Goal: Transaction & Acquisition: Purchase product/service

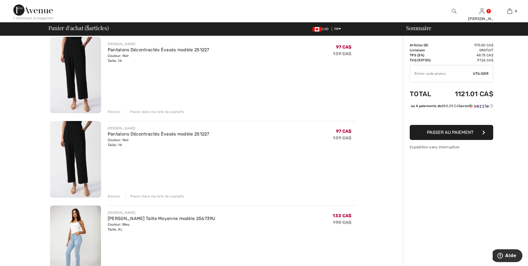
scroll to position [529, 0]
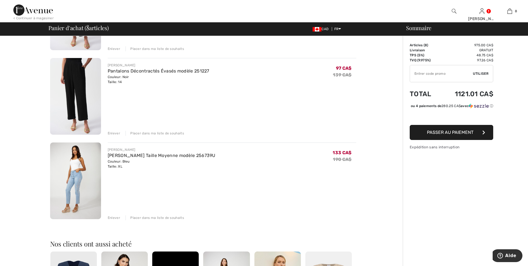
click at [113, 216] on div "Enlever" at bounding box center [114, 217] width 13 height 5
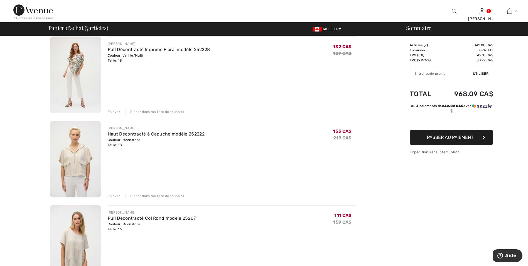
scroll to position [251, 0]
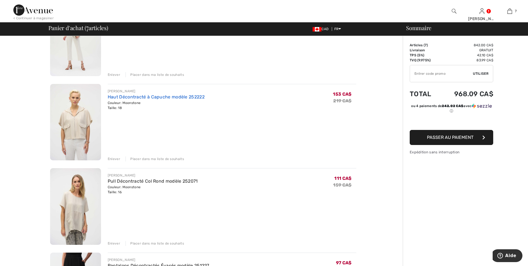
click at [130, 96] on link "Haut Décontracté à Capuche modèle 252222" at bounding box center [156, 96] width 97 height 5
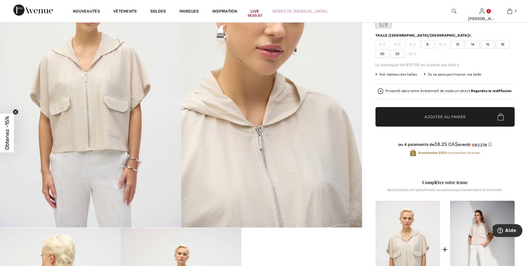
scroll to position [56, 0]
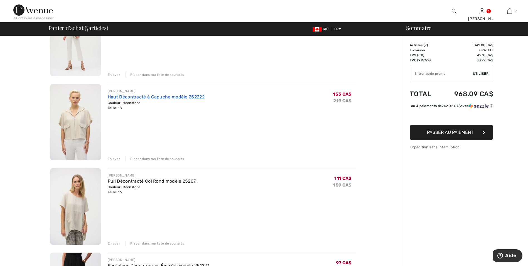
click at [138, 97] on link "Haut Décontracté à Capuche modèle 252222" at bounding box center [156, 96] width 97 height 5
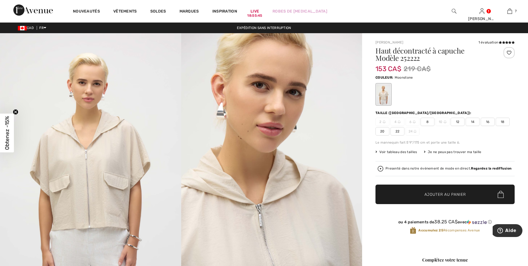
click at [488, 119] on span "16" at bounding box center [488, 122] width 14 height 8
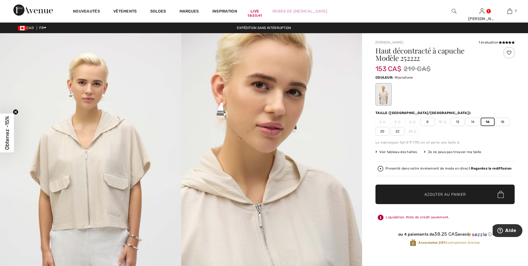
click at [436, 191] on span "Ajouter au panier" at bounding box center [446, 194] width 42 height 6
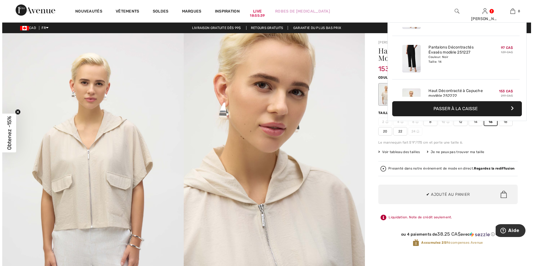
scroll to position [278, 0]
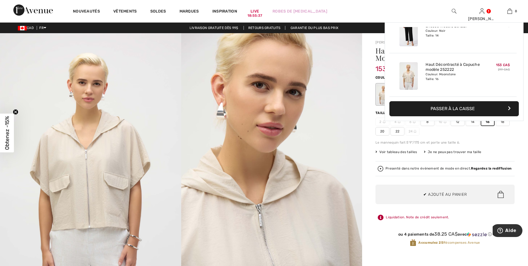
click at [146, 50] on img at bounding box center [90, 169] width 181 height 272
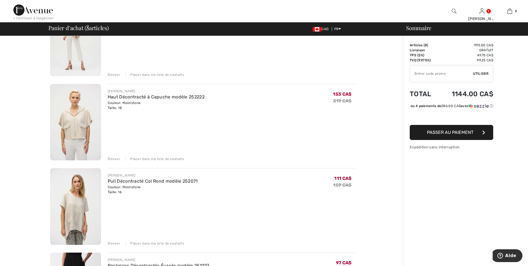
click at [115, 157] on div "Enlever" at bounding box center [114, 158] width 13 height 5
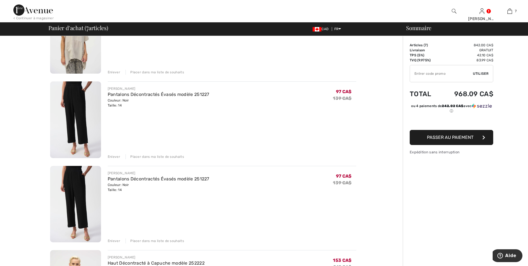
scroll to position [334, 0]
